Goal: Download file/media

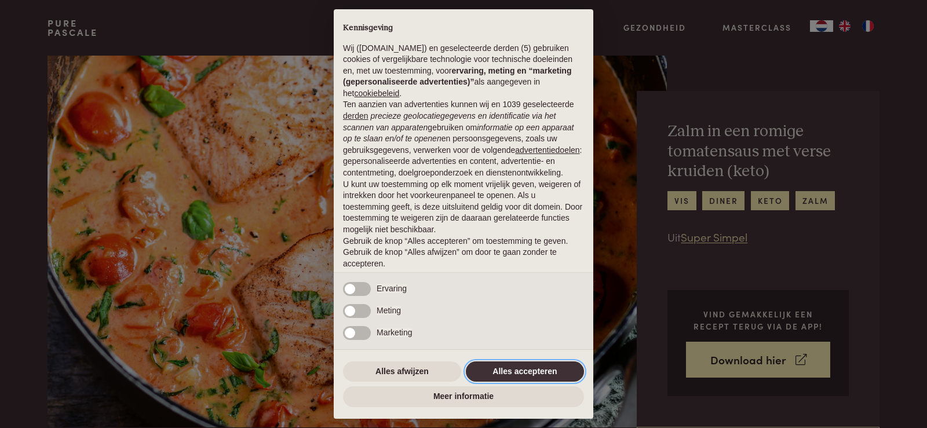
click at [564, 370] on button "Alles accepteren" at bounding box center [525, 372] width 118 height 21
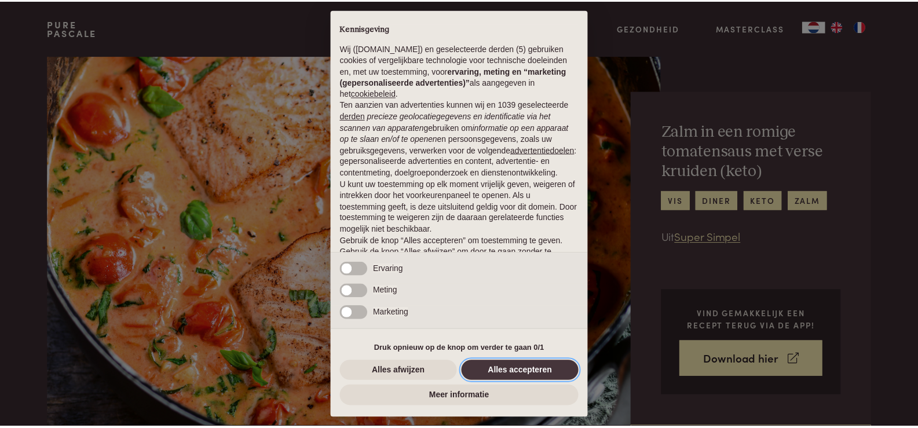
scroll to position [38, 0]
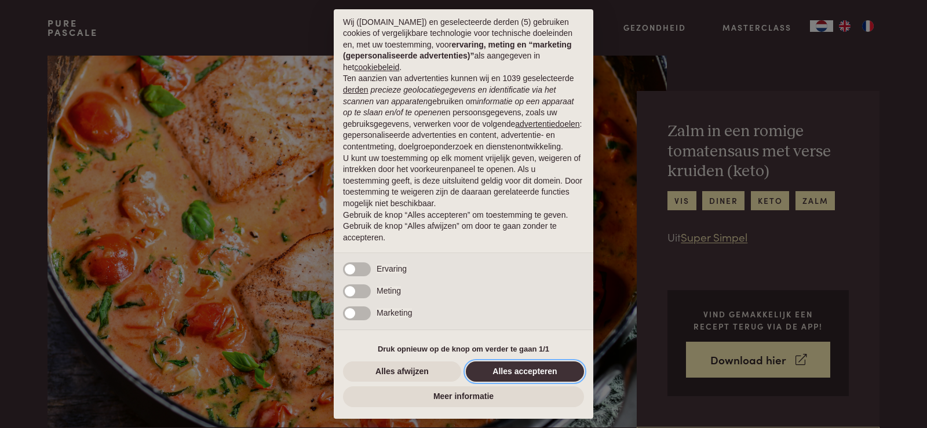
click at [535, 367] on button "Alles accepteren" at bounding box center [525, 372] width 118 height 21
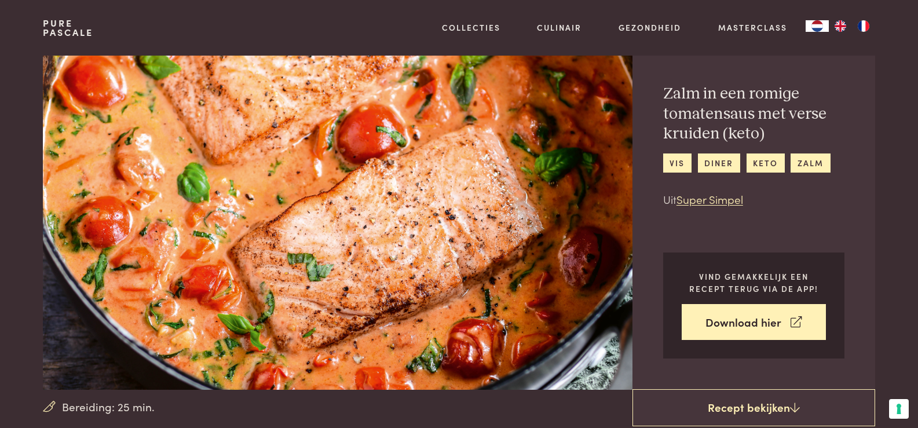
scroll to position [58, 0]
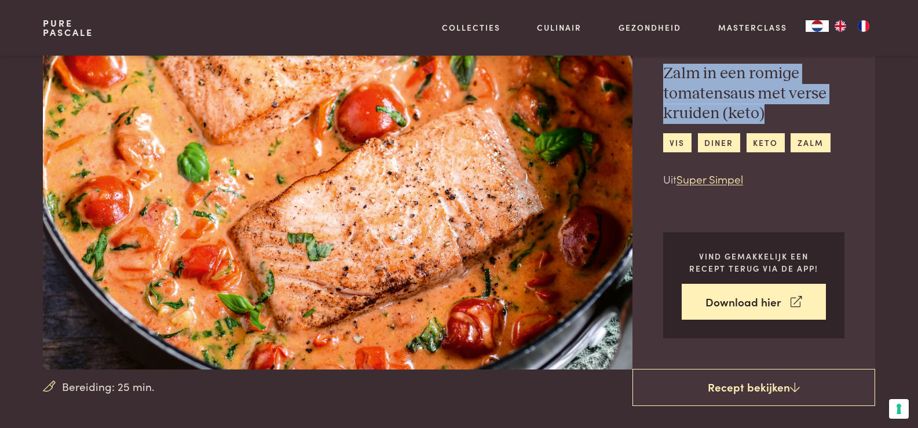
drag, startPoint x: 665, startPoint y: 72, endPoint x: 815, endPoint y: 115, distance: 155.5
click at [827, 108] on h2 "Zalm in een romige tomatensaus met verse kruiden (keto)" at bounding box center [753, 94] width 181 height 60
copy h2 "Zalm in een romige tomatensaus met verse kruiden (keto)"
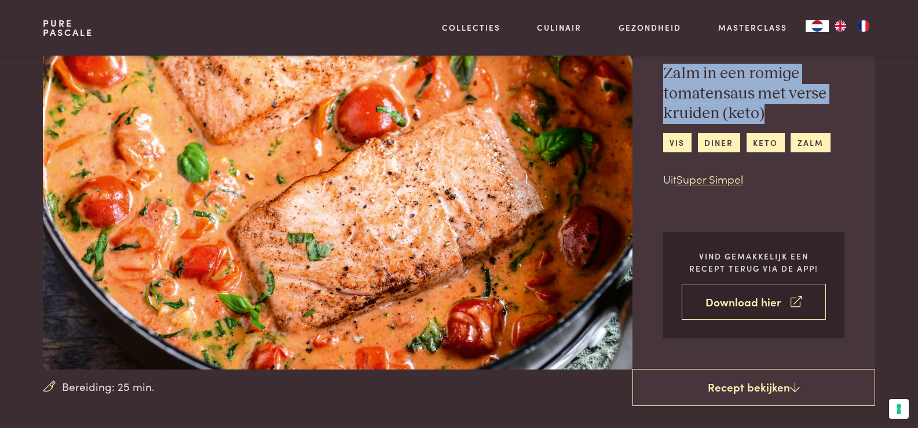
click at [712, 302] on link "Download hier" at bounding box center [754, 302] width 144 height 37
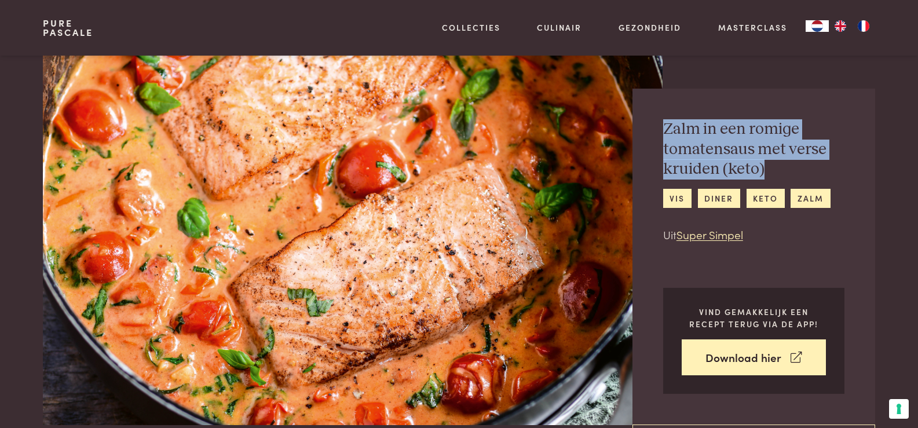
scroll to position [0, 0]
